Goal: Information Seeking & Learning: Learn about a topic

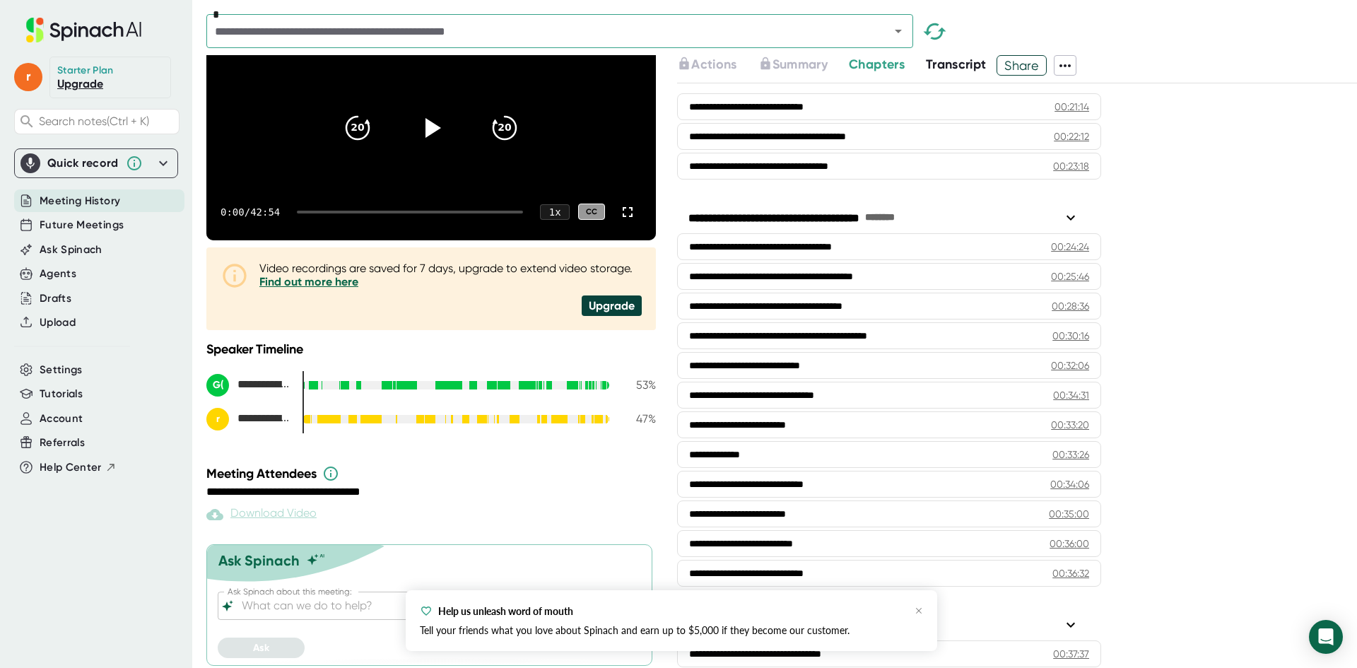
scroll to position [141, 0]
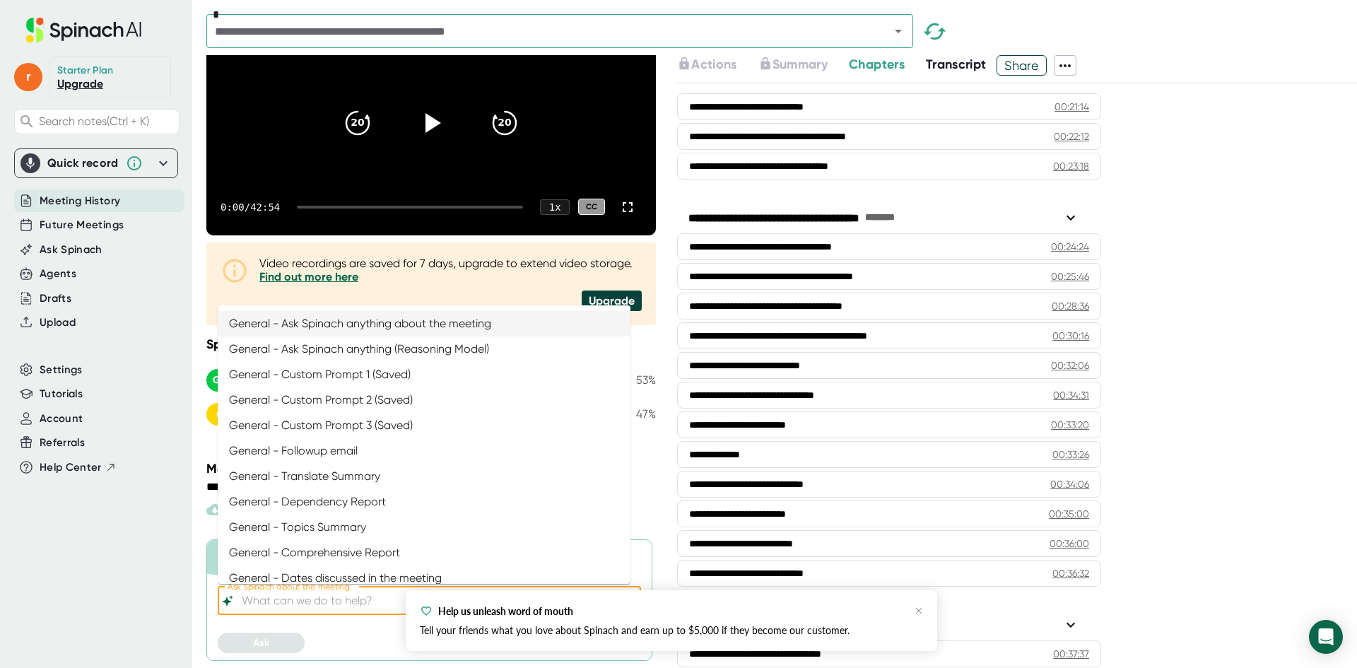
click at [365, 601] on input "Ask Spinach about this meeting:" at bounding box center [417, 601] width 356 height 20
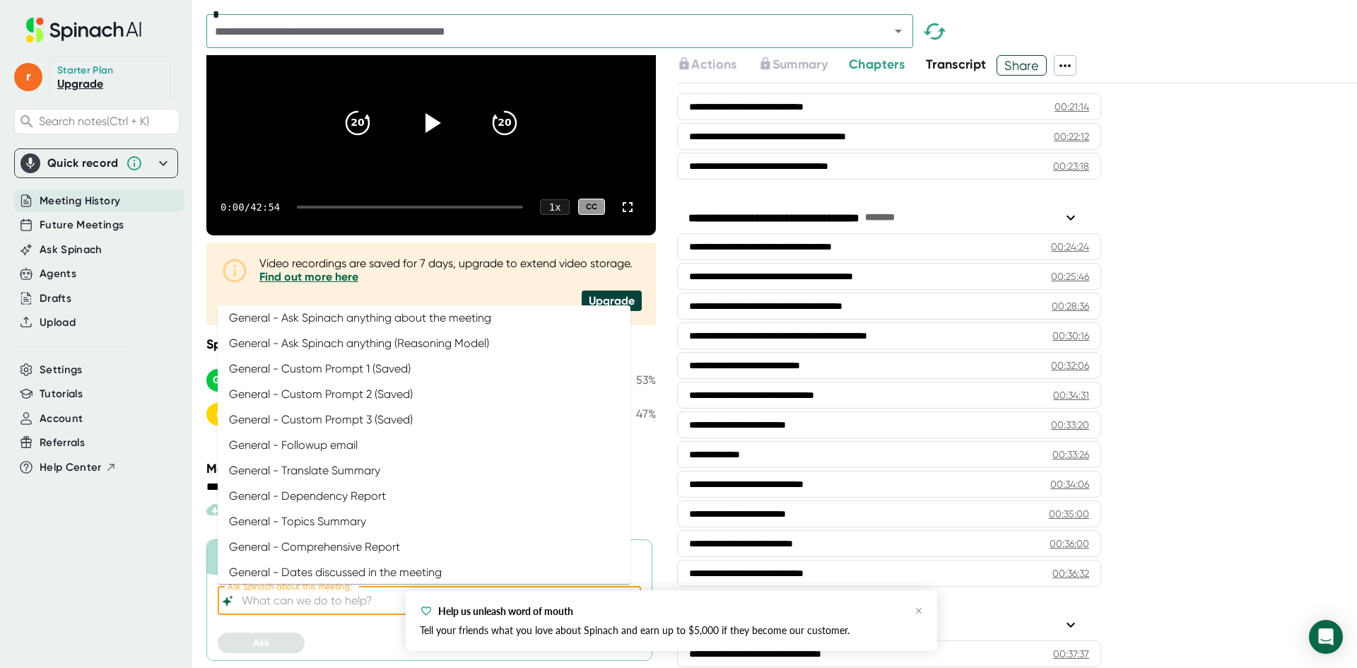
scroll to position [0, 0]
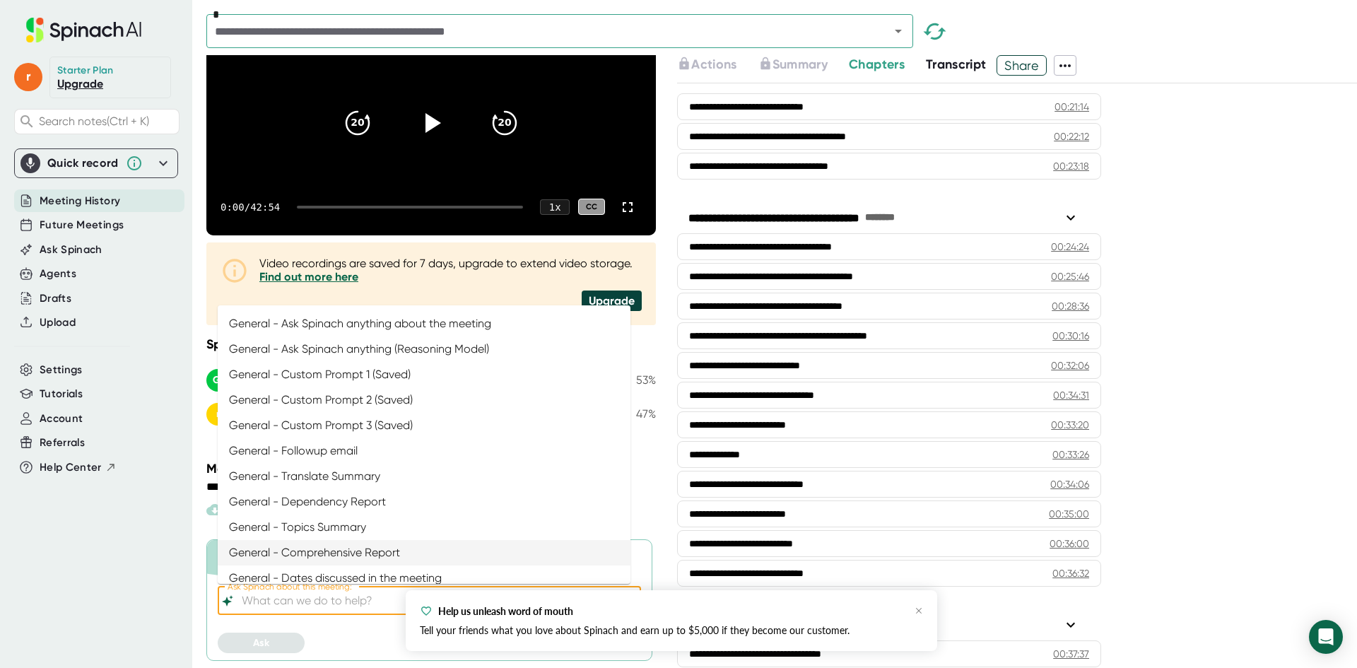
click at [375, 550] on li "General - Comprehensive Report" at bounding box center [424, 552] width 413 height 25
type input "General - Comprehensive Report"
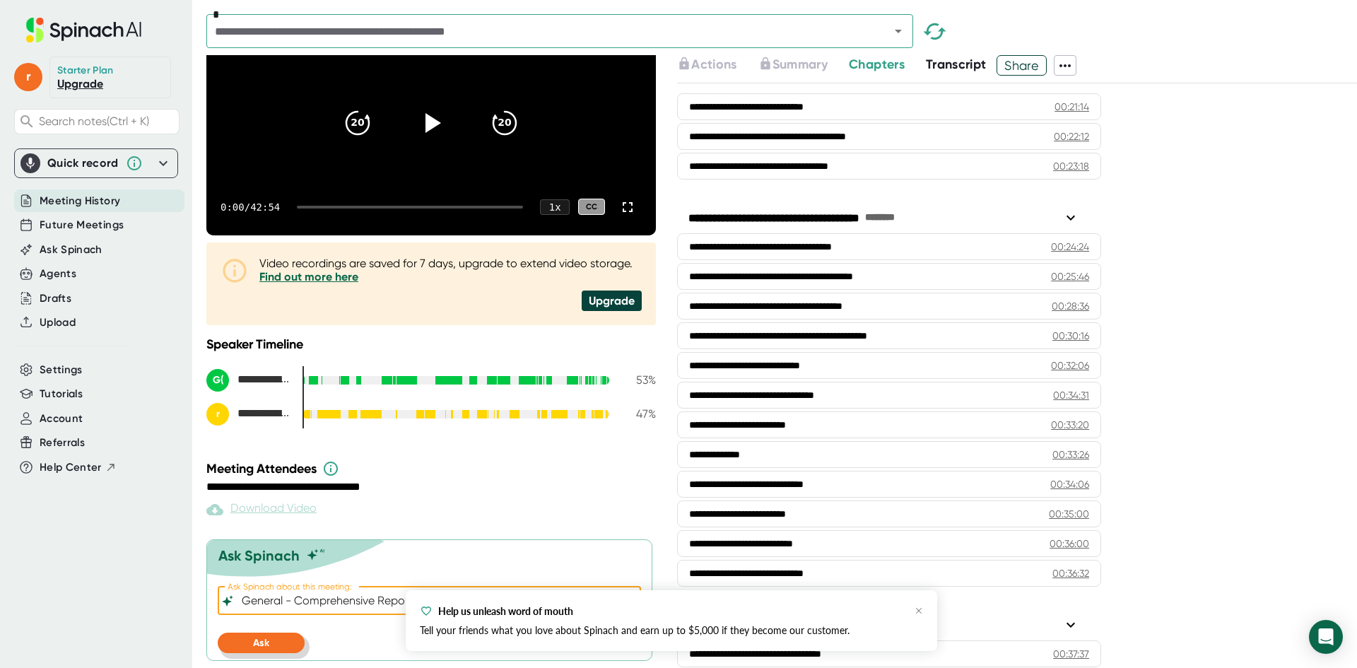
click at [286, 646] on button "Ask" at bounding box center [261, 643] width 87 height 20
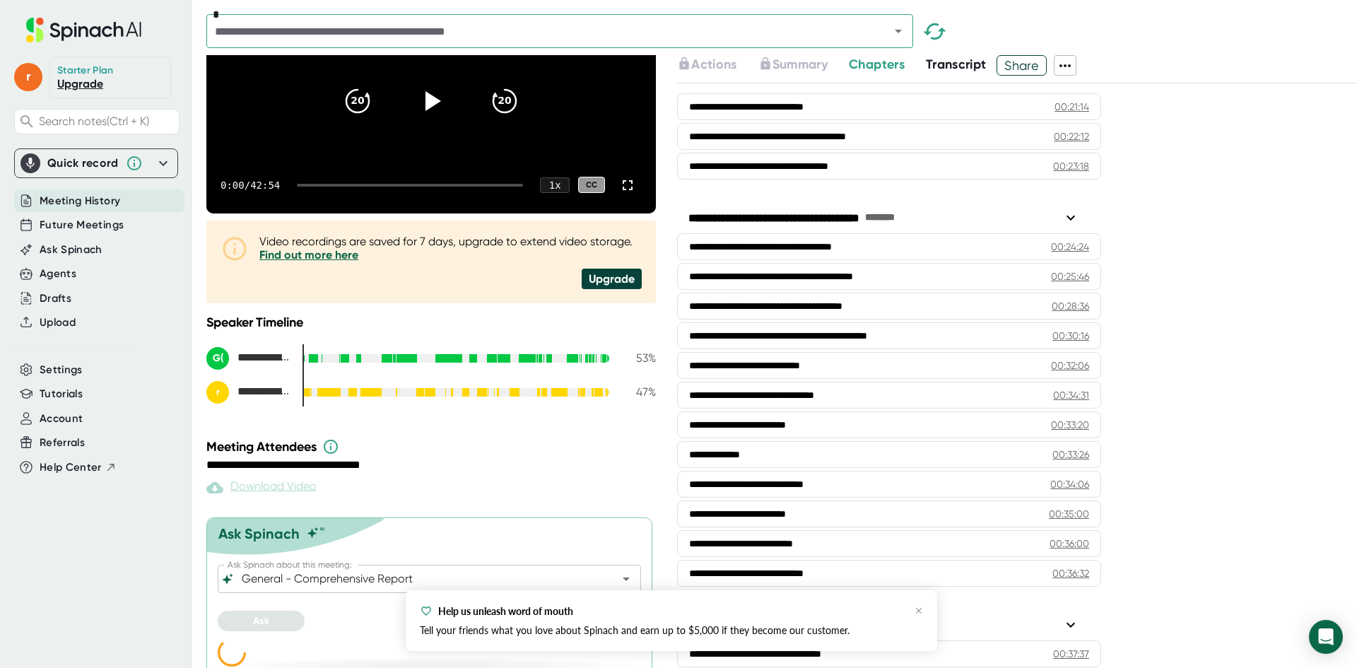
click at [912, 611] on div "Help us unleash word of mouth" at bounding box center [671, 610] width 503 height 13
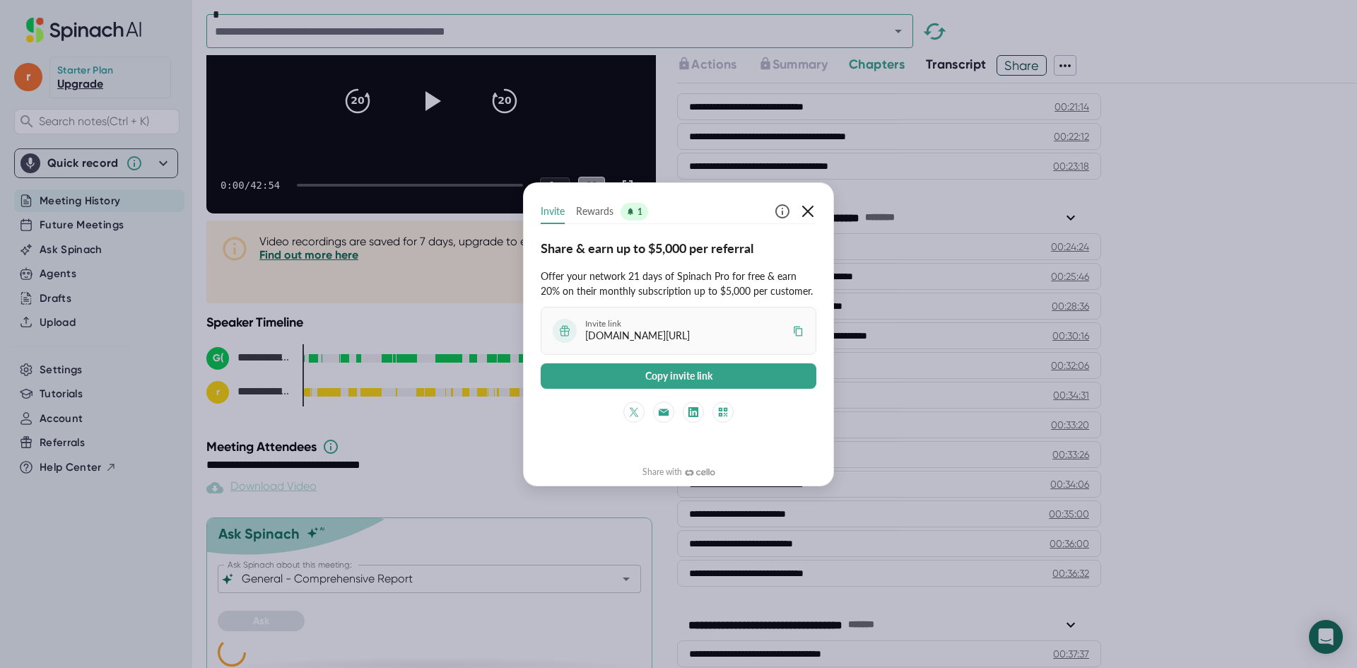
click at [809, 215] on icon "button" at bounding box center [807, 211] width 17 height 17
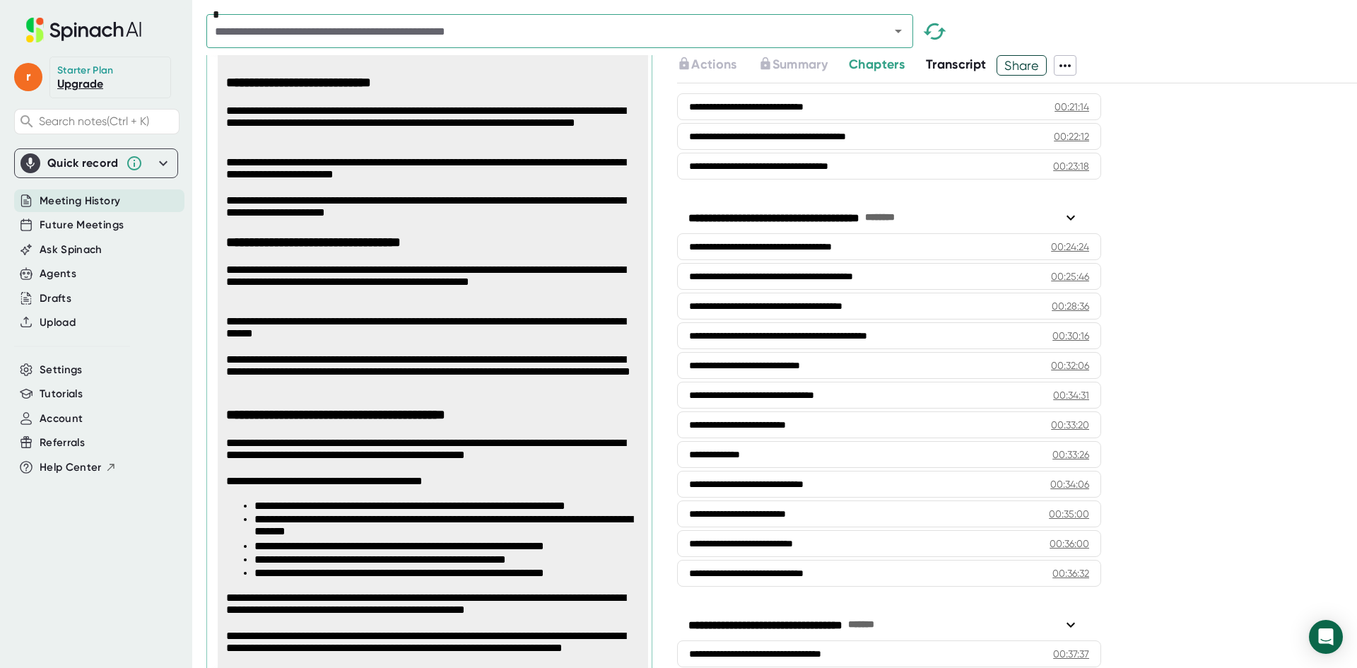
scroll to position [1963, 0]
